Goal: Task Accomplishment & Management: Use online tool/utility

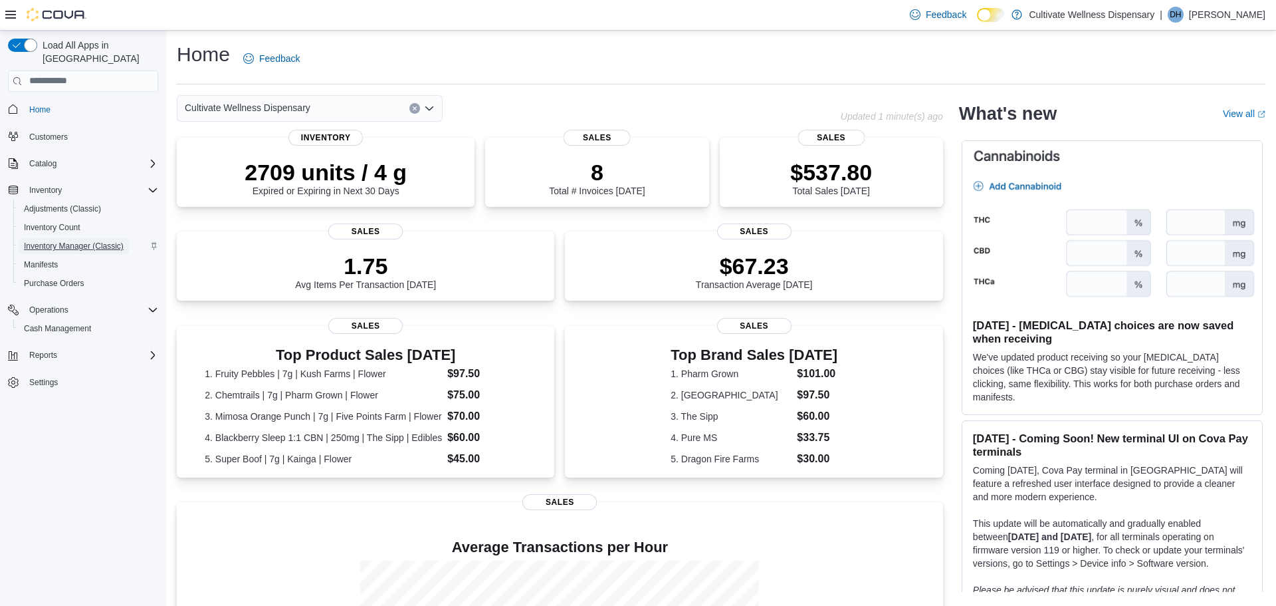
click at [87, 241] on span "Inventory Manager (Classic)" at bounding box center [74, 246] width 100 height 11
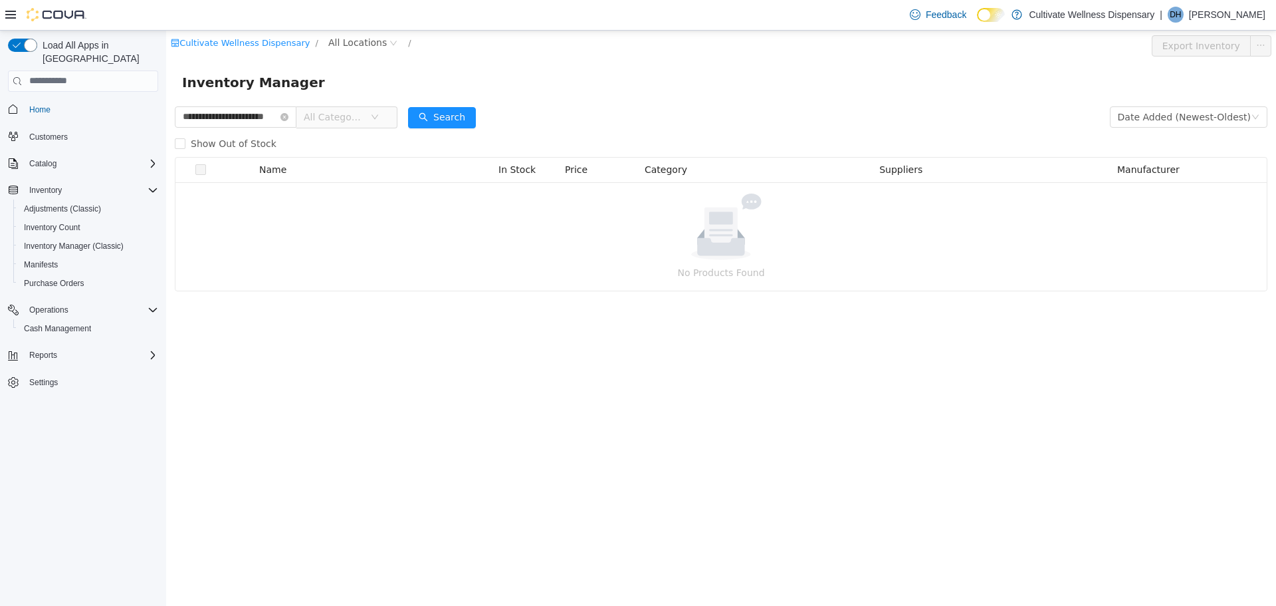
type input "**********"
click at [342, 43] on span "All Locations" at bounding box center [357, 42] width 58 height 15
click at [418, 114] on span "[STREET_ADDRESS]" at bounding box center [393, 113] width 92 height 11
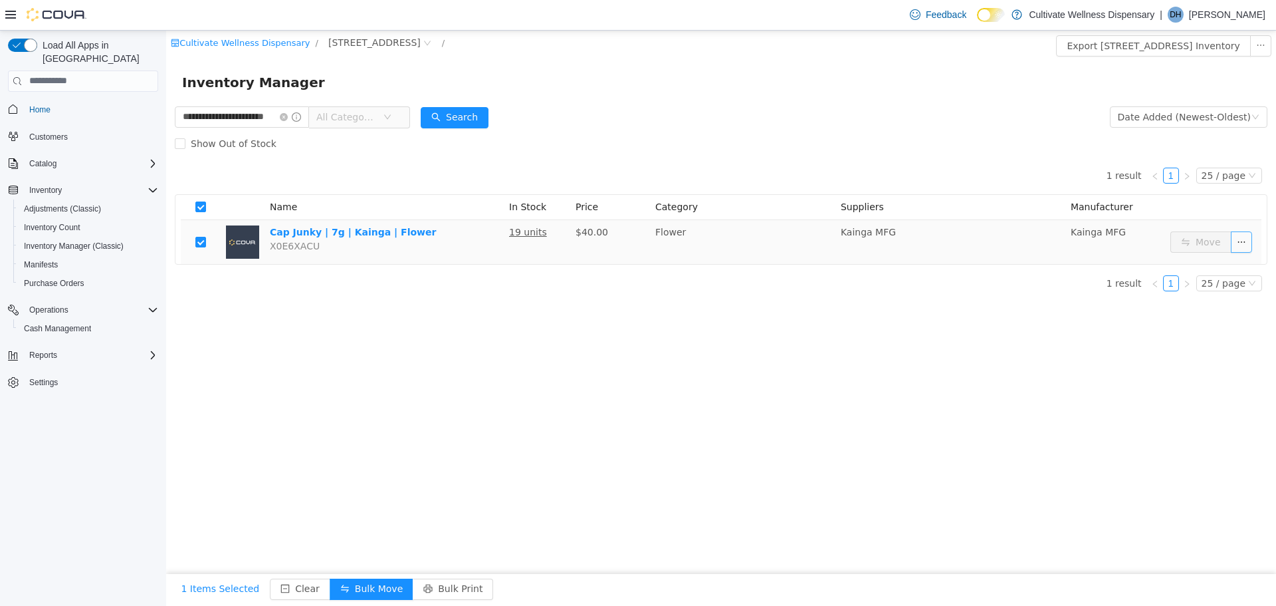
click at [1240, 240] on button "button" at bounding box center [1241, 241] width 21 height 21
click at [1062, 238] on td "Kainga MFG" at bounding box center [950, 241] width 230 height 44
click at [1073, 45] on button "Export [STREET_ADDRESS] Inventory" at bounding box center [1153, 45] width 194 height 21
click at [1260, 45] on button "button" at bounding box center [1260, 45] width 21 height 21
click at [1164, 41] on button "Export [STREET_ADDRESS] Inventory" at bounding box center [1153, 45] width 194 height 21
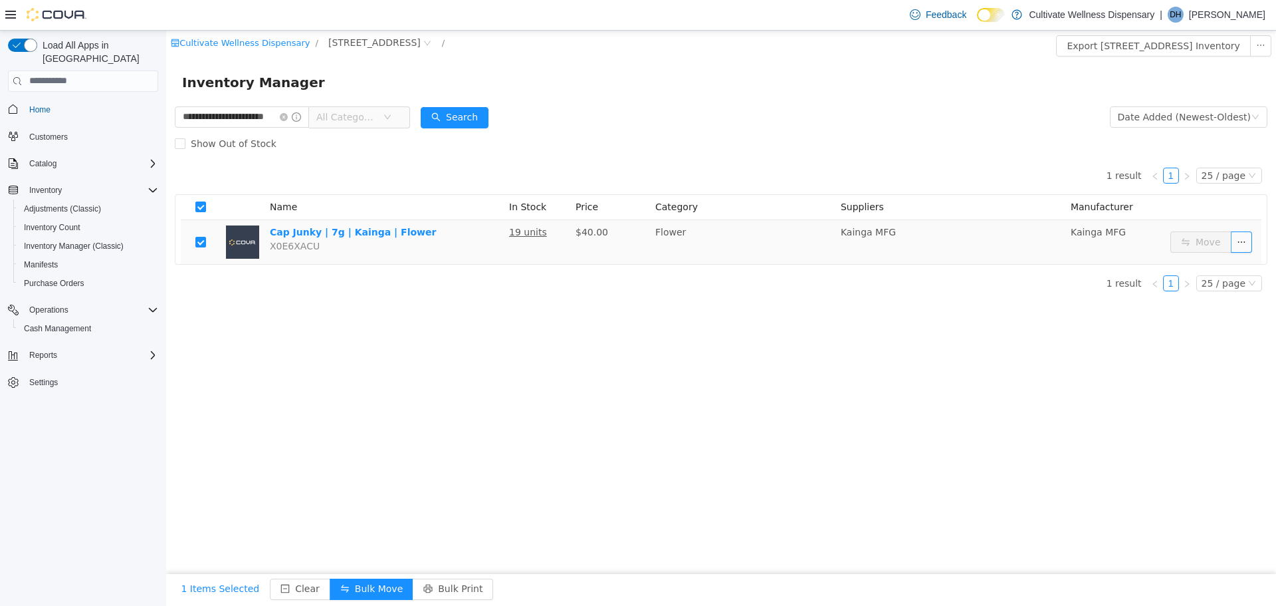
click at [1245, 12] on p "[PERSON_NAME]" at bounding box center [1227, 15] width 76 height 16
click at [1179, 127] on span "Sign Out" at bounding box center [1180, 129] width 36 height 13
